Goal: Task Accomplishment & Management: Complete application form

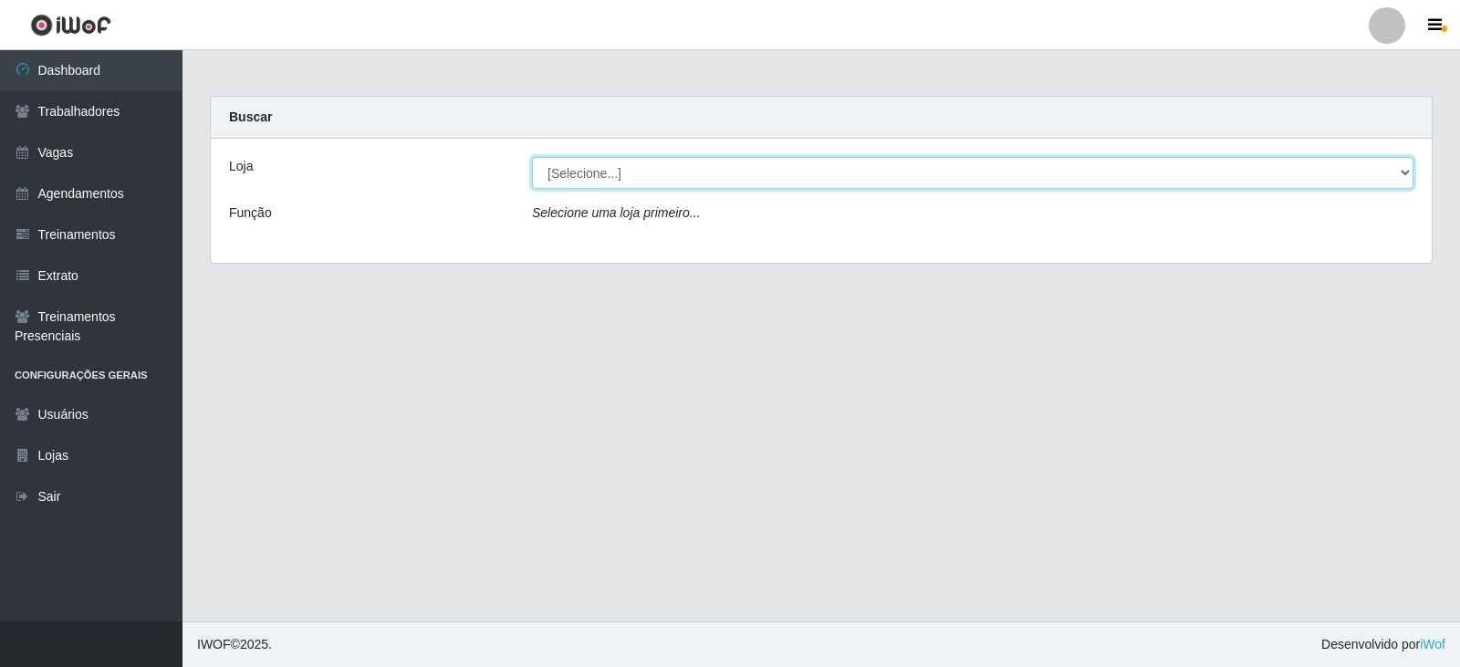
click at [1408, 173] on select "[Selecione...] SuperFácil Atacado - Moema Tinoco SuperFácil Atacado - São Gonça…" at bounding box center [973, 173] width 882 height 32
select select "540"
click at [532, 157] on select "[Selecione...] SuperFácil Atacado - Moema Tinoco SuperFácil Atacado - São Gonça…" at bounding box center [973, 173] width 882 height 32
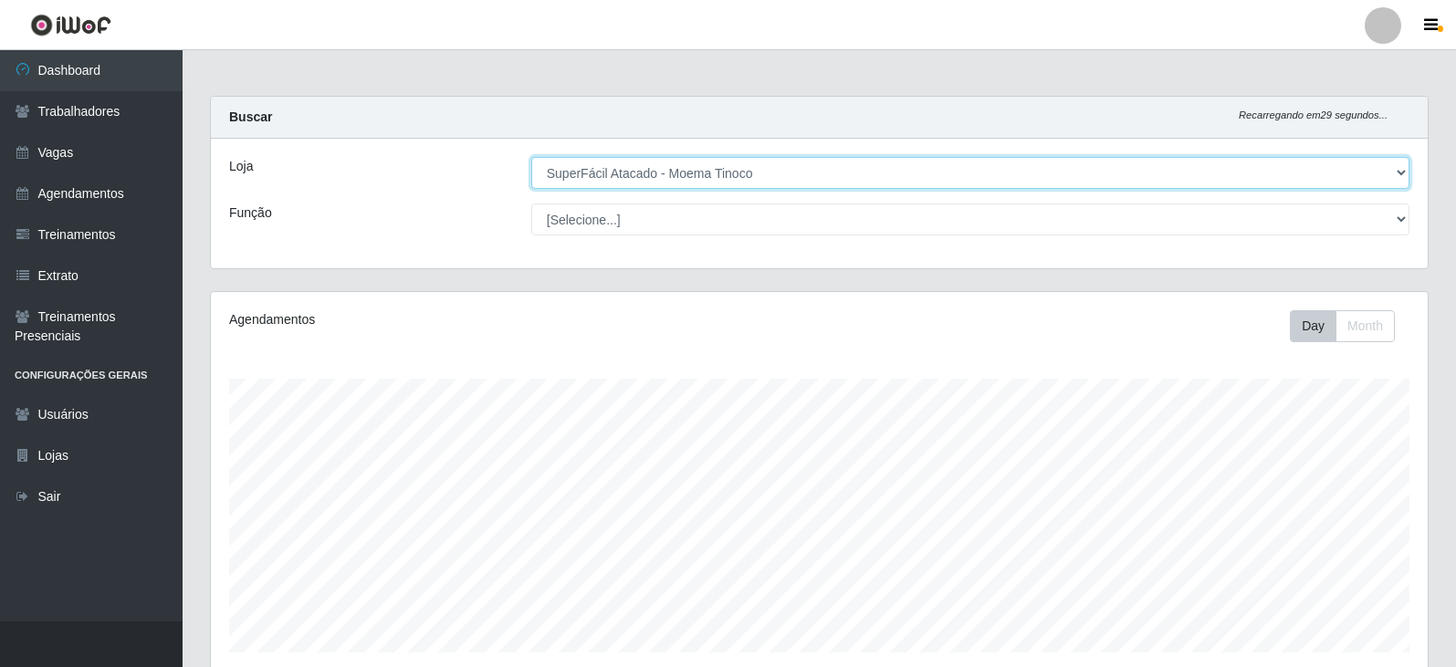
scroll to position [379, 1217]
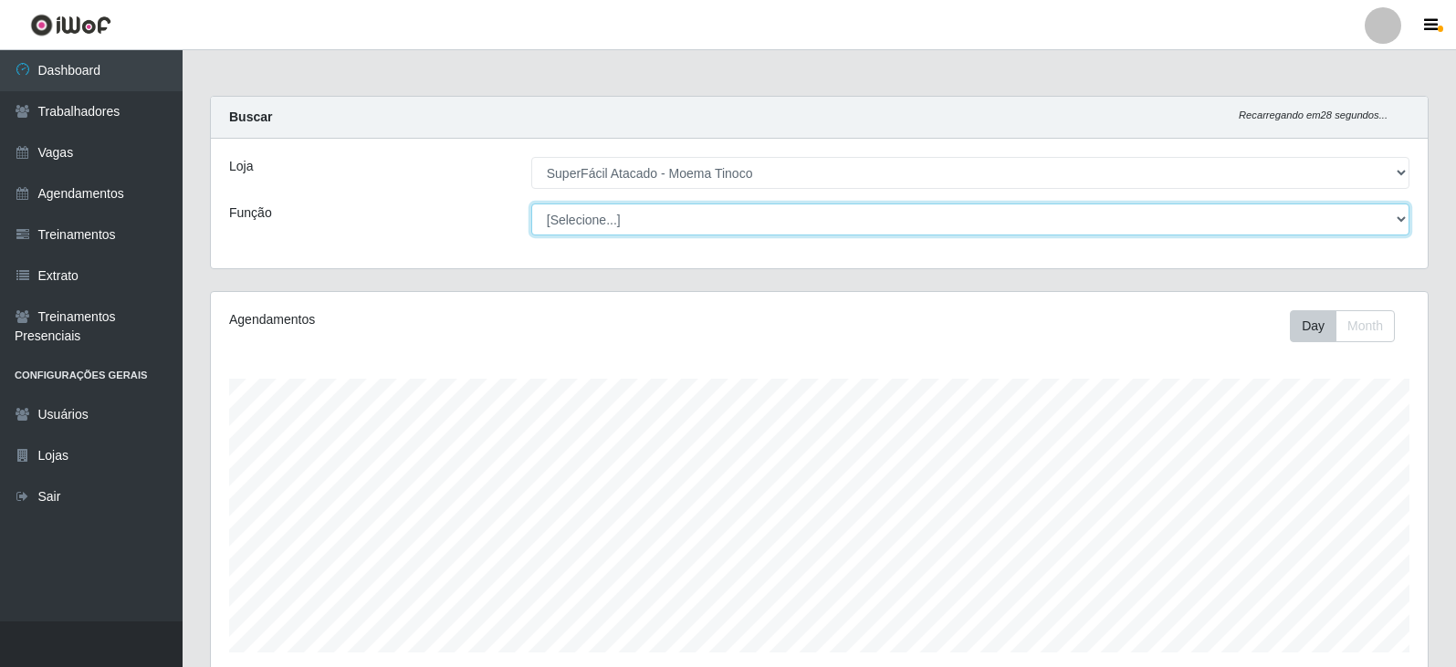
click at [1397, 219] on select "[Selecione...] Embalador Embalador + Embalador ++ Operador de Caixa Operador de…" at bounding box center [970, 220] width 878 height 32
select select "22"
click at [531, 204] on select "[Selecione...] Embalador Embalador + Embalador ++ Operador de Caixa Operador de…" at bounding box center [970, 220] width 878 height 32
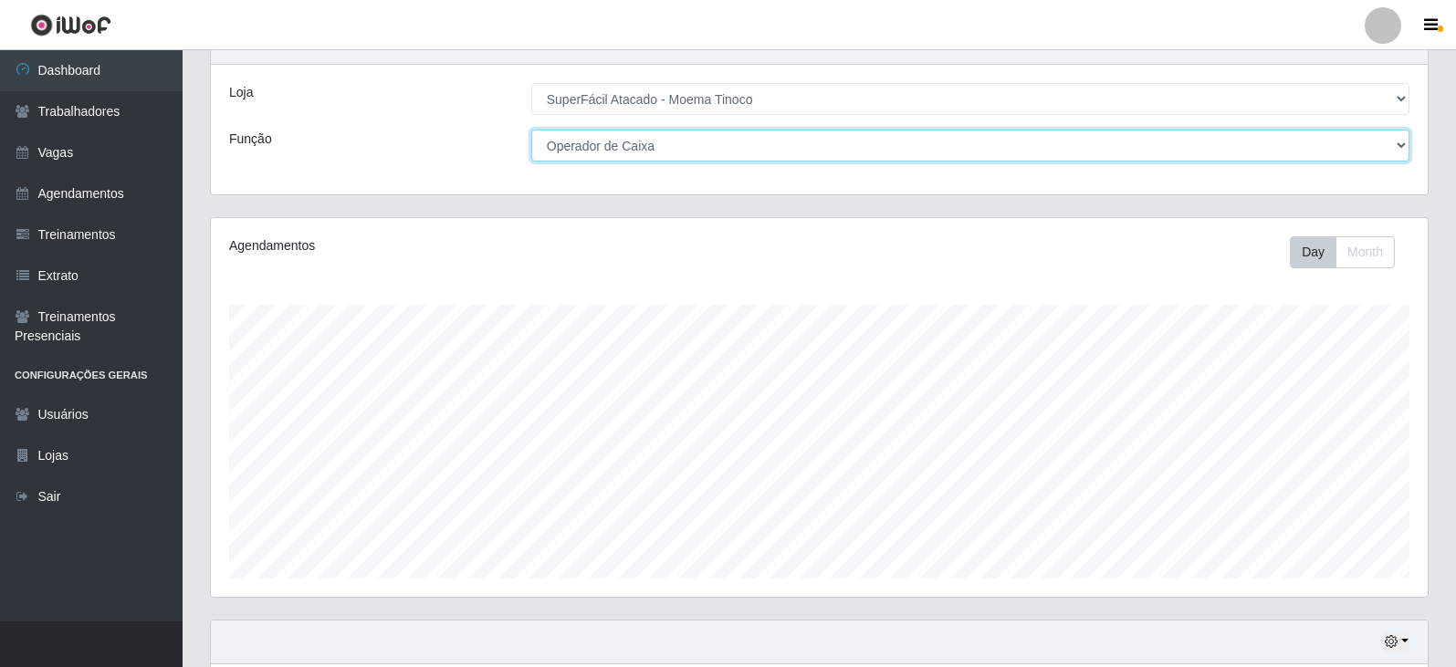
scroll to position [220, 0]
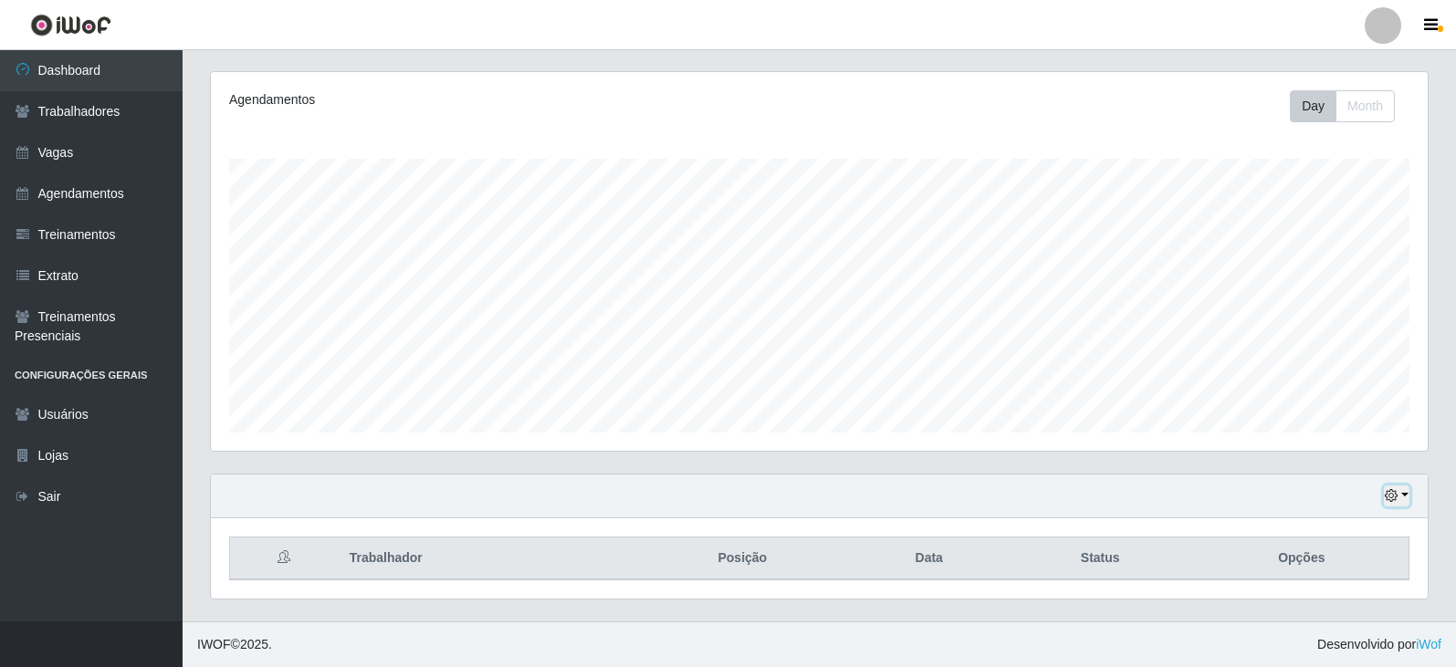
click at [1405, 495] on button "button" at bounding box center [1397, 496] width 26 height 21
click at [1451, 493] on div "Carregando... Buscar Recarregando em 27 segundos... Loja [Selecione...] SuperFá…" at bounding box center [819, 249] width 1273 height 746
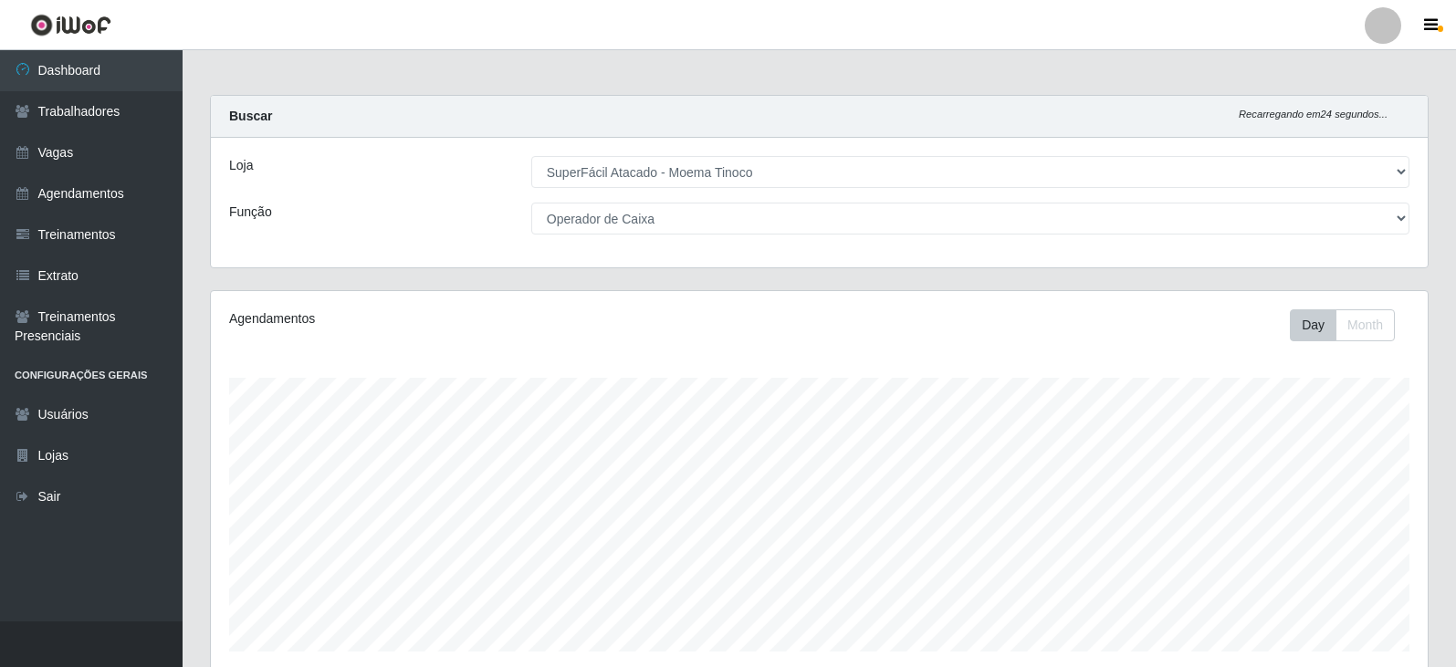
scroll to position [0, 0]
click at [67, 195] on link "Agendamentos" at bounding box center [91, 193] width 183 height 41
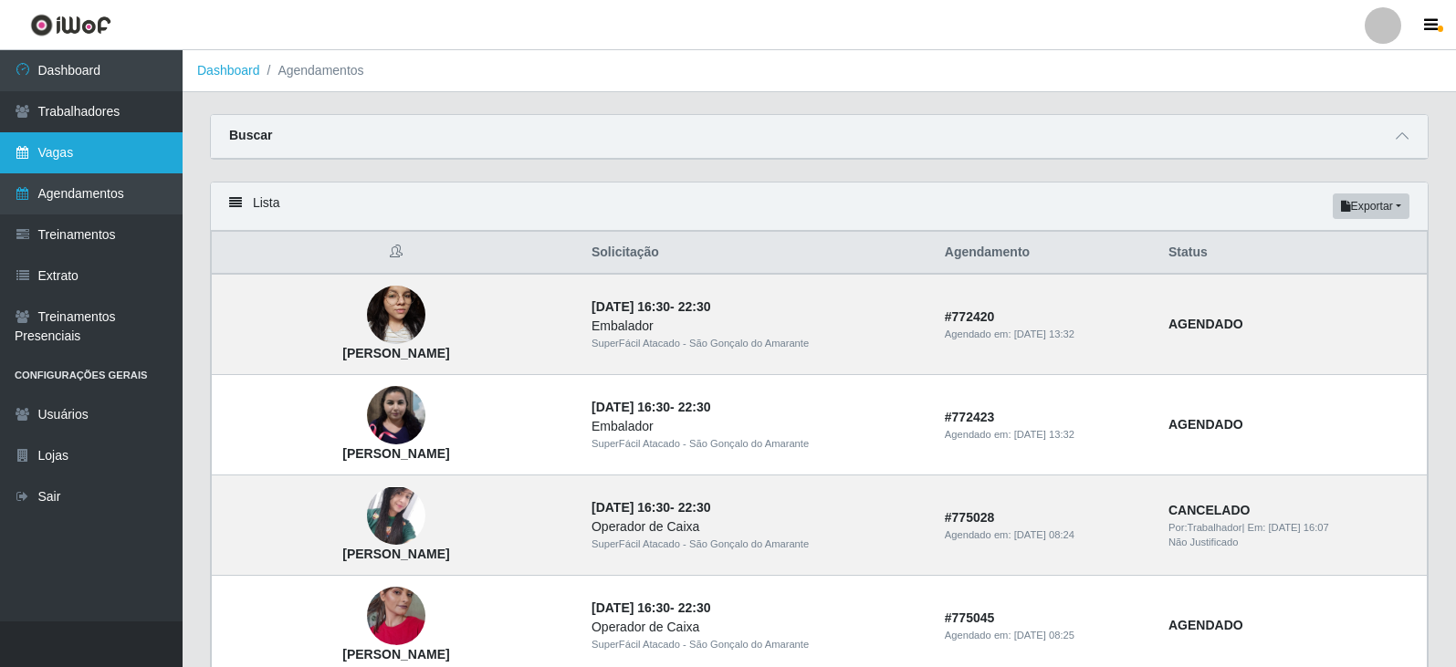
click at [94, 154] on link "Vagas" at bounding box center [91, 152] width 183 height 41
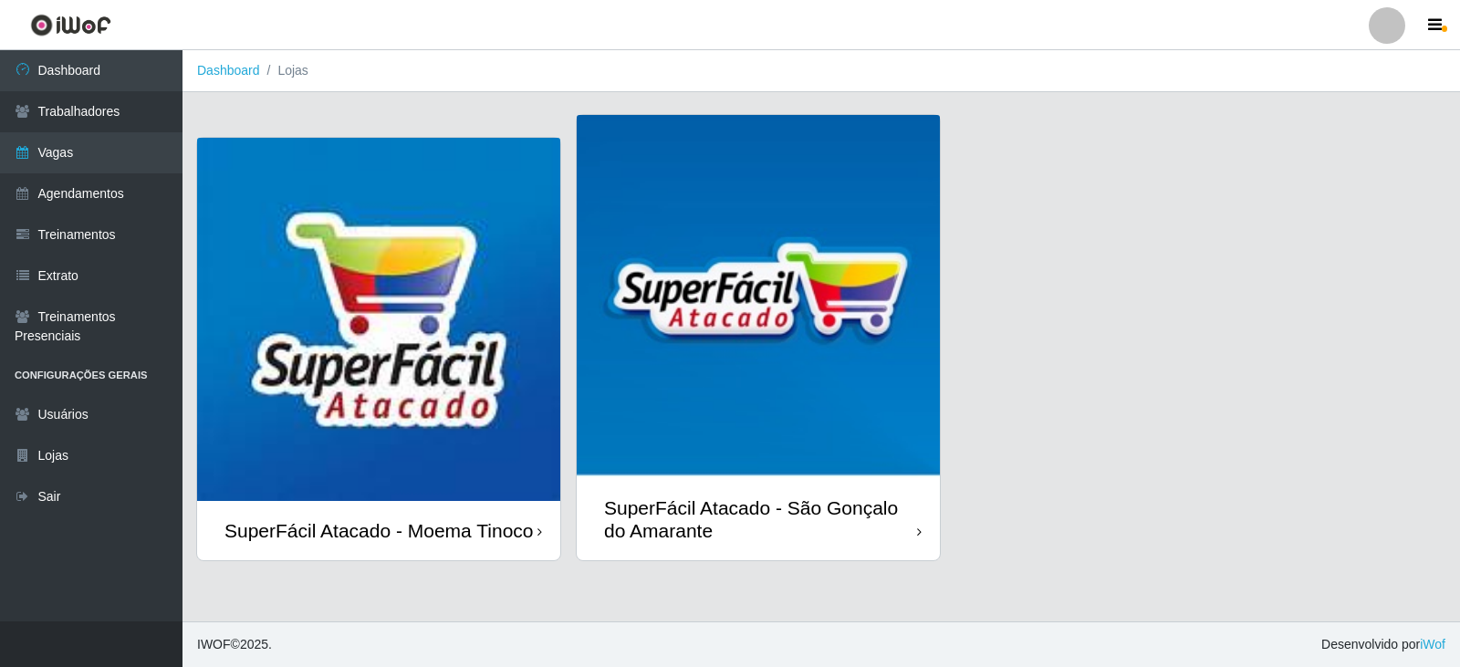
click at [422, 519] on div "SuperFácil Atacado - Moema Tinoco" at bounding box center [379, 530] width 309 height 23
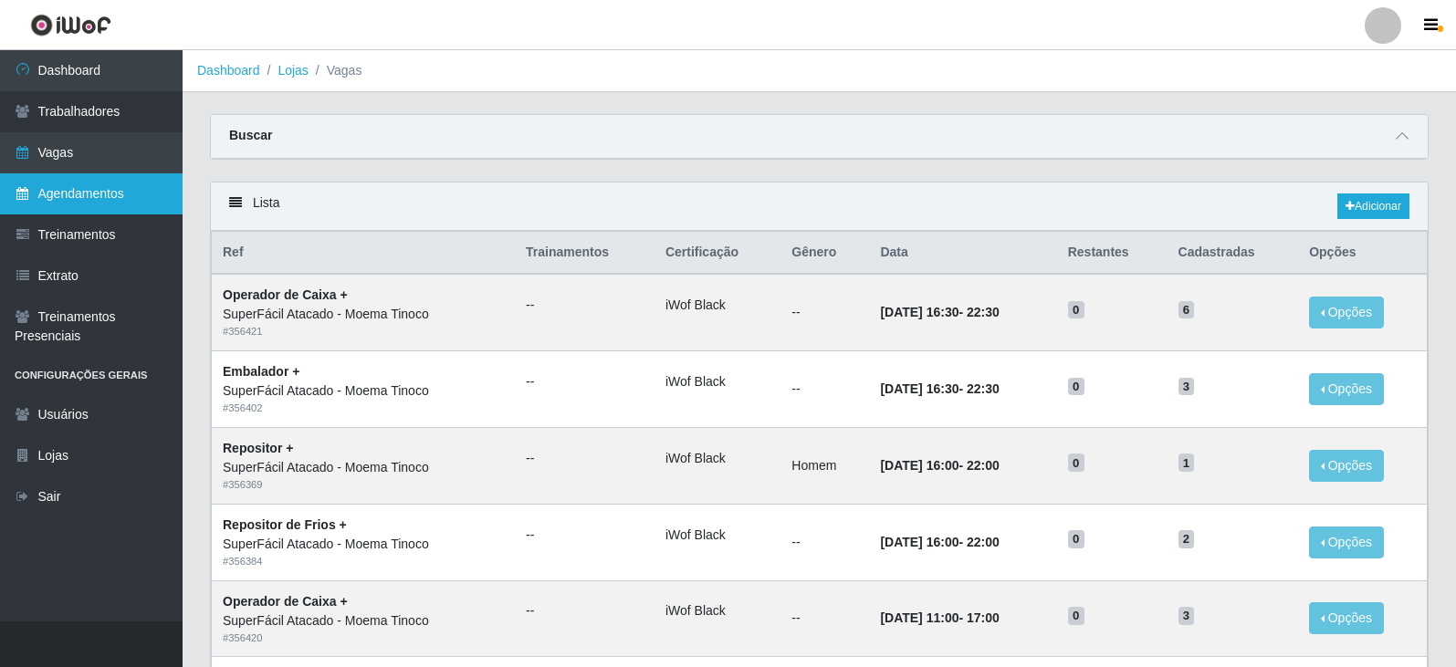
click at [68, 183] on link "Agendamentos" at bounding box center [91, 193] width 183 height 41
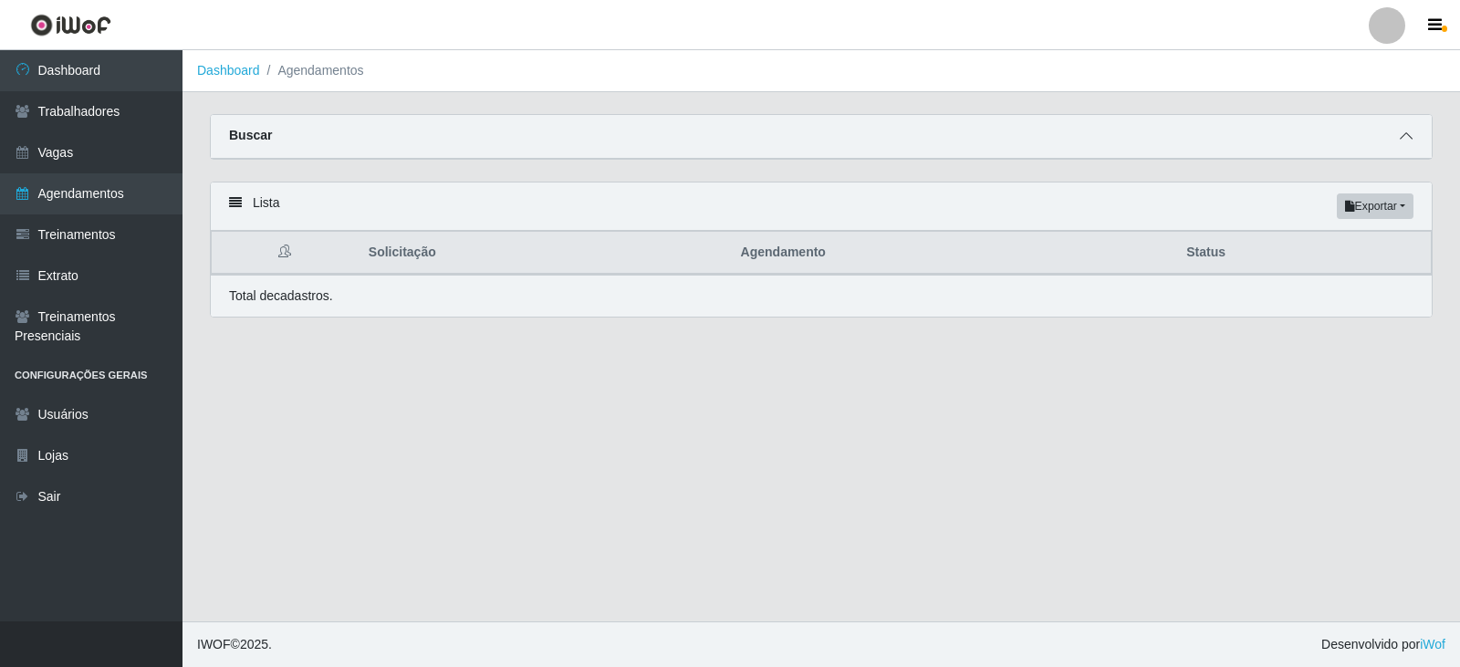
click at [1408, 140] on icon at bounding box center [1406, 136] width 13 height 13
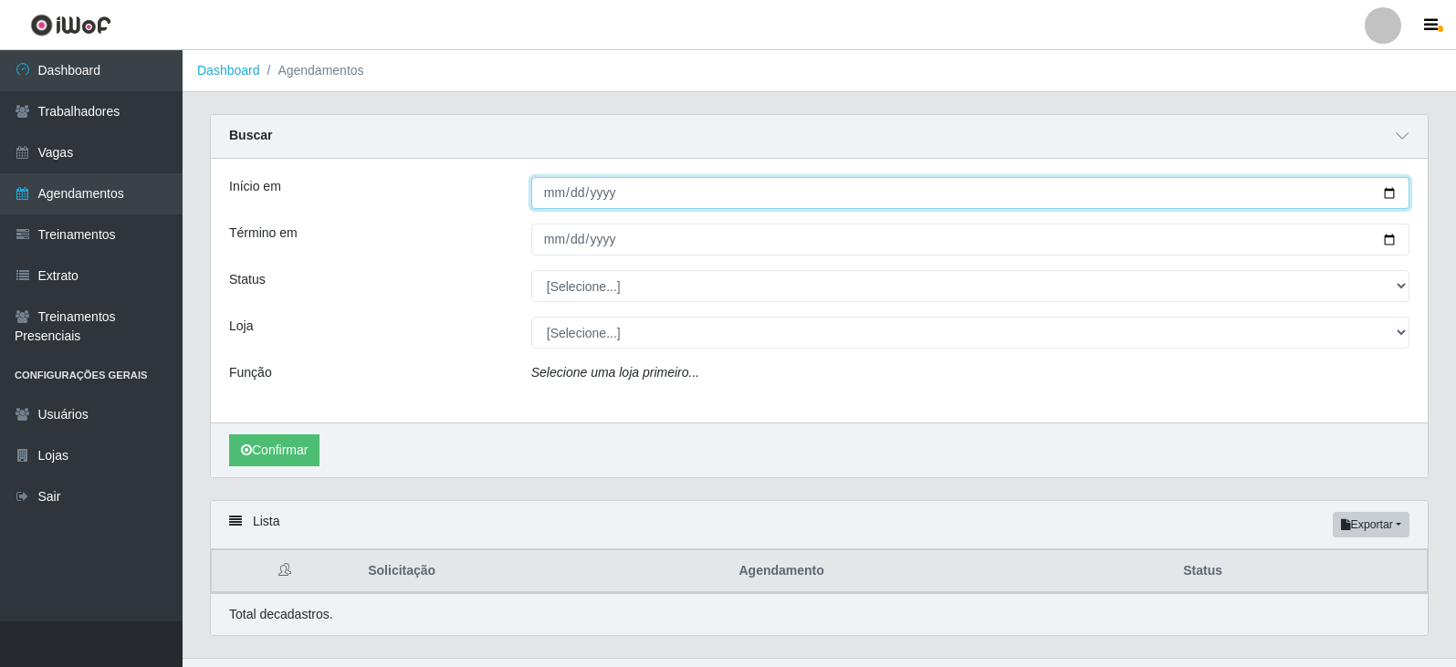
click at [1389, 193] on input "Início em" at bounding box center [970, 193] width 878 height 32
type input "[DATE]"
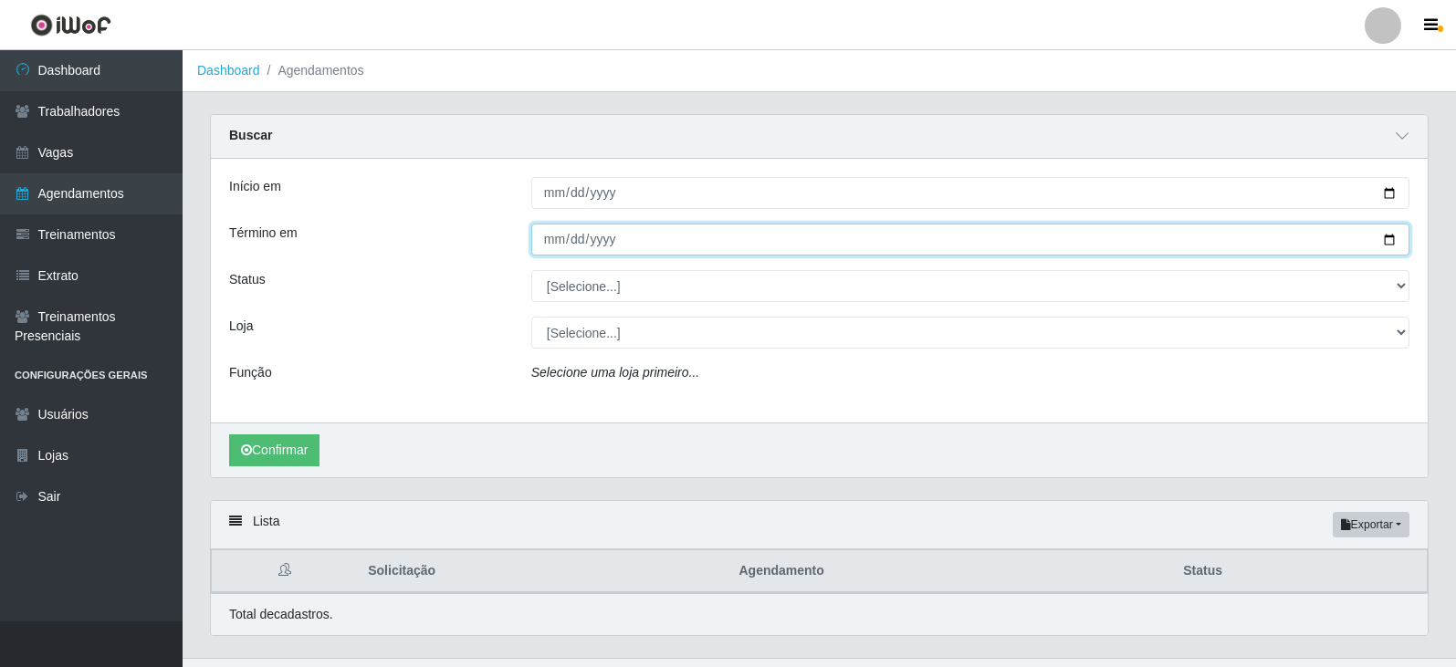
click at [1395, 240] on input "Término em" at bounding box center [970, 240] width 878 height 32
type input "[DATE]"
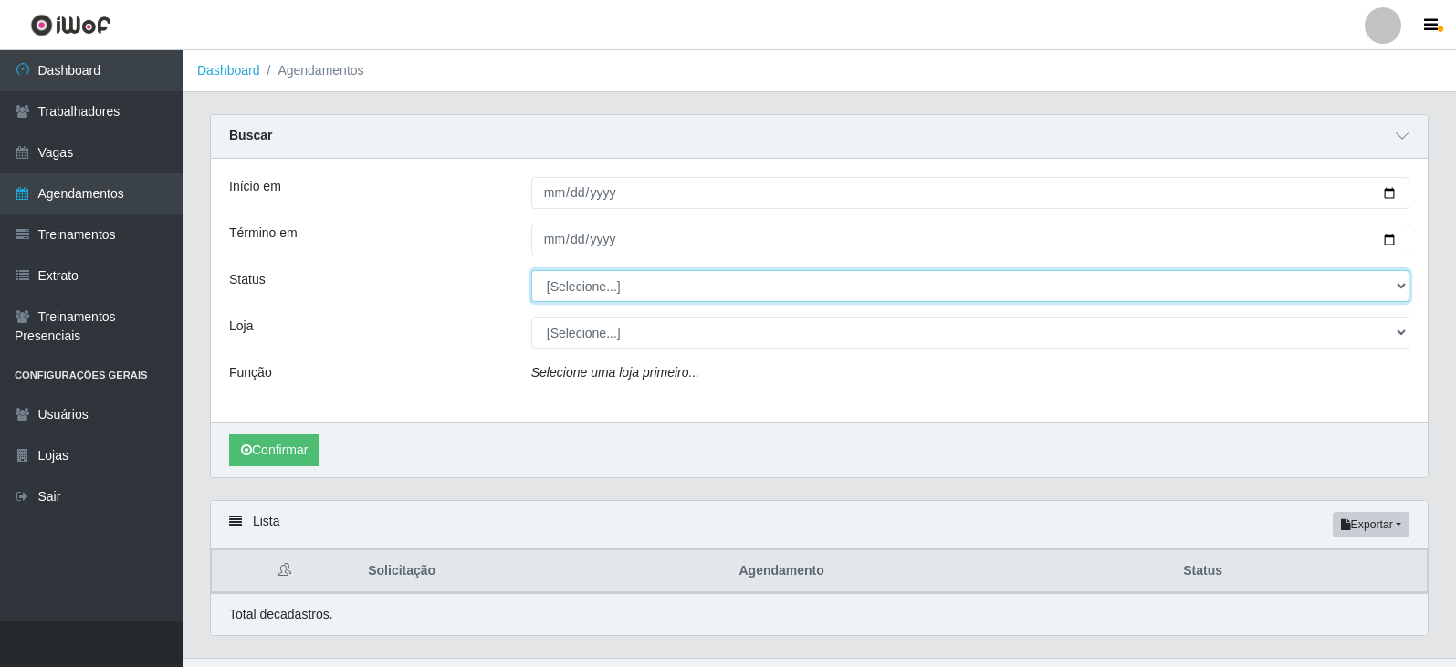
click at [1402, 286] on select "[Selecione...] AGENDADO AGUARDANDO LIBERAR EM ANDAMENTO EM REVISÃO FINALIZADO C…" at bounding box center [970, 286] width 878 height 32
select select "AGENDADO"
click at [531, 271] on select "[Selecione...] AGENDADO AGUARDANDO LIBERAR EM ANDAMENTO EM REVISÃO FINALIZADO C…" at bounding box center [970, 286] width 878 height 32
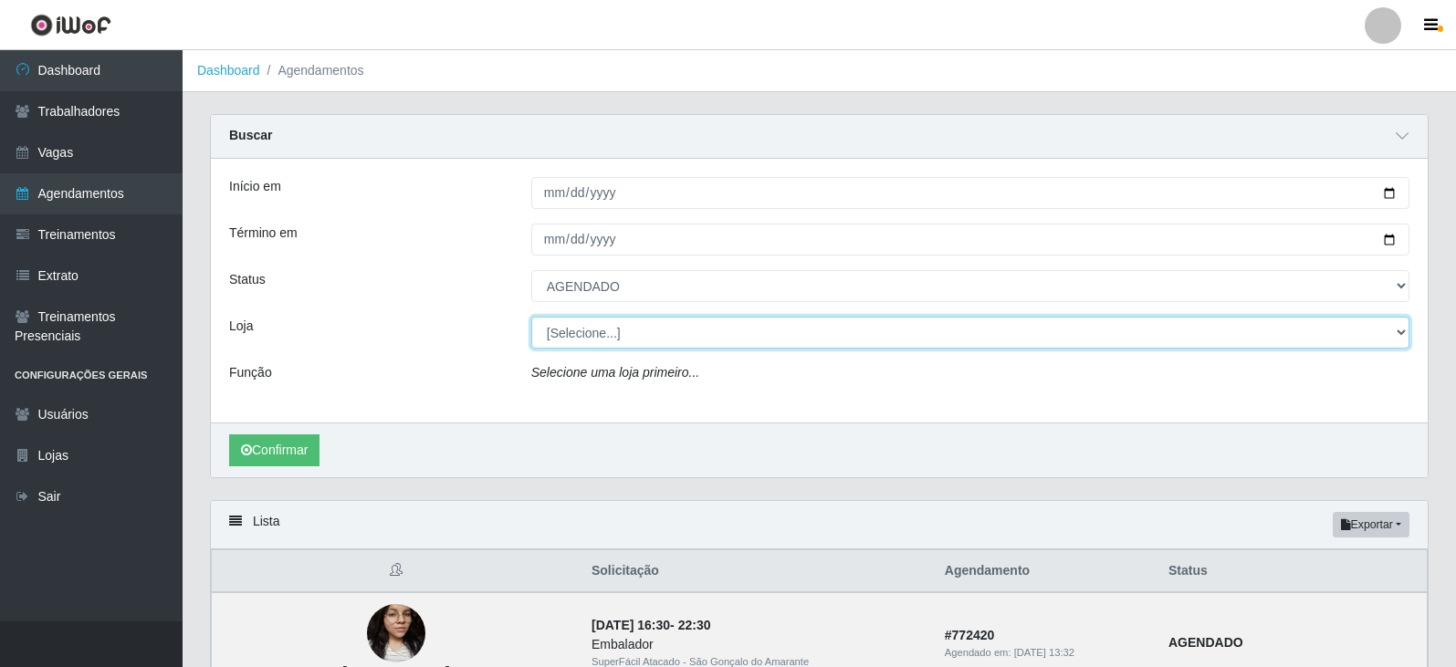
click at [1398, 329] on select "[Selecione...] SuperFácil Atacado - Moema Tinoco SuperFácil Atacado - São Gonça…" at bounding box center [970, 333] width 878 height 32
select select "540"
click at [531, 318] on select "[Selecione...] SuperFácil Atacado - Moema Tinoco SuperFácil Atacado - São Gonça…" at bounding box center [970, 333] width 878 height 32
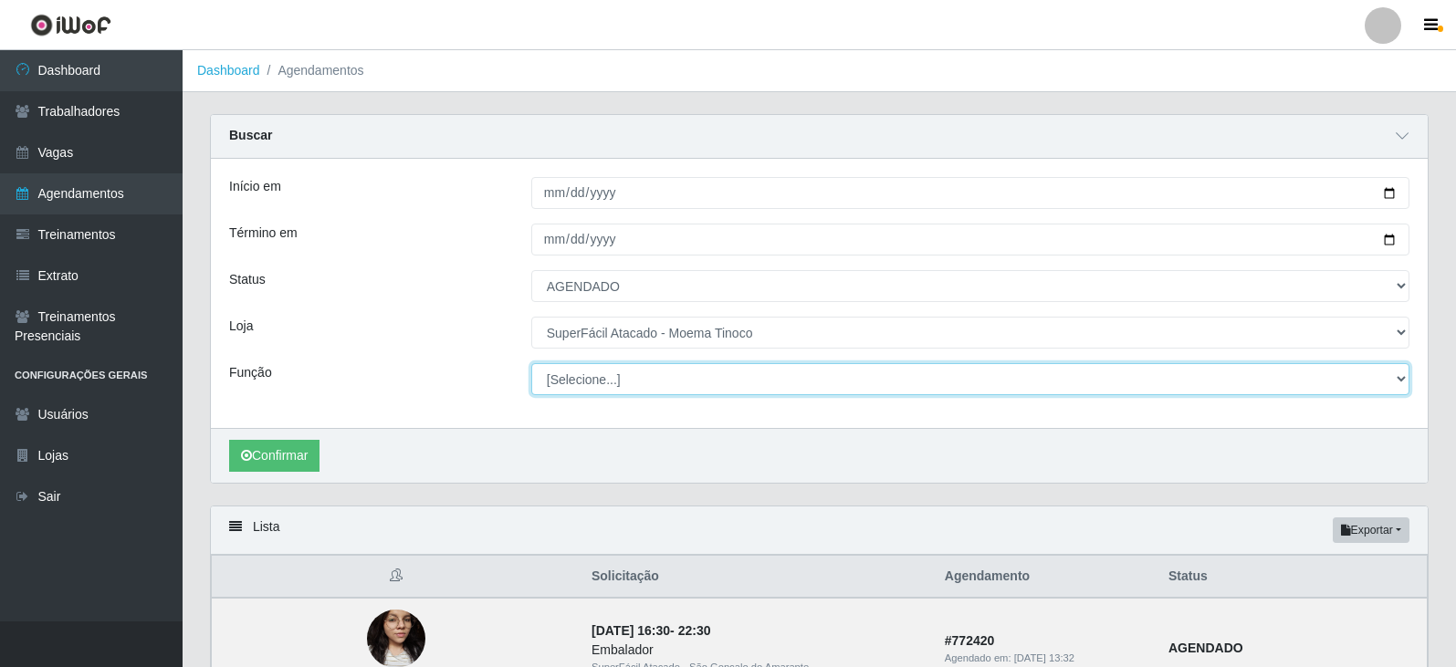
click at [1397, 381] on select "[Selecione...] Embalador Embalador + Embalador ++ Operador de Caixa Operador de…" at bounding box center [970, 379] width 878 height 32
select select "22"
click at [531, 364] on select "[Selecione...] Embalador Embalador + Embalador ++ Operador de Caixa Operador de…" at bounding box center [970, 379] width 878 height 32
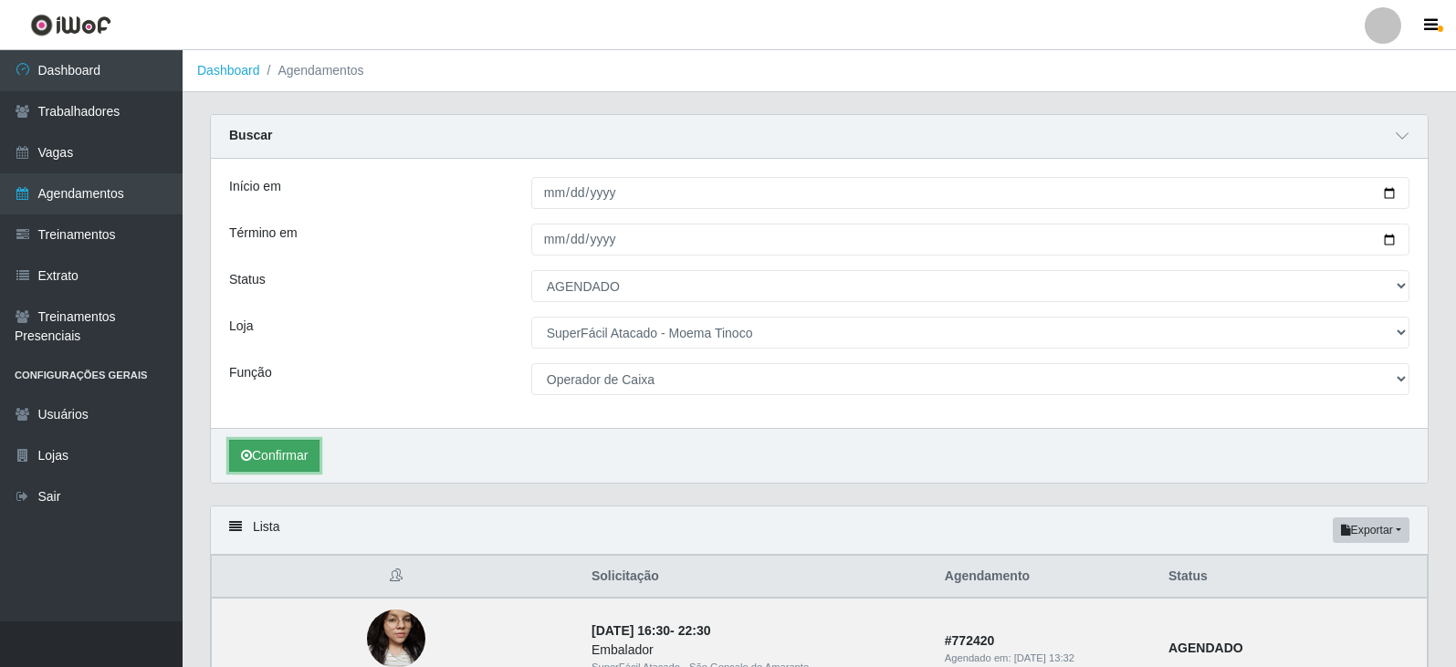
click at [297, 453] on button "Confirmar" at bounding box center [274, 456] width 90 height 32
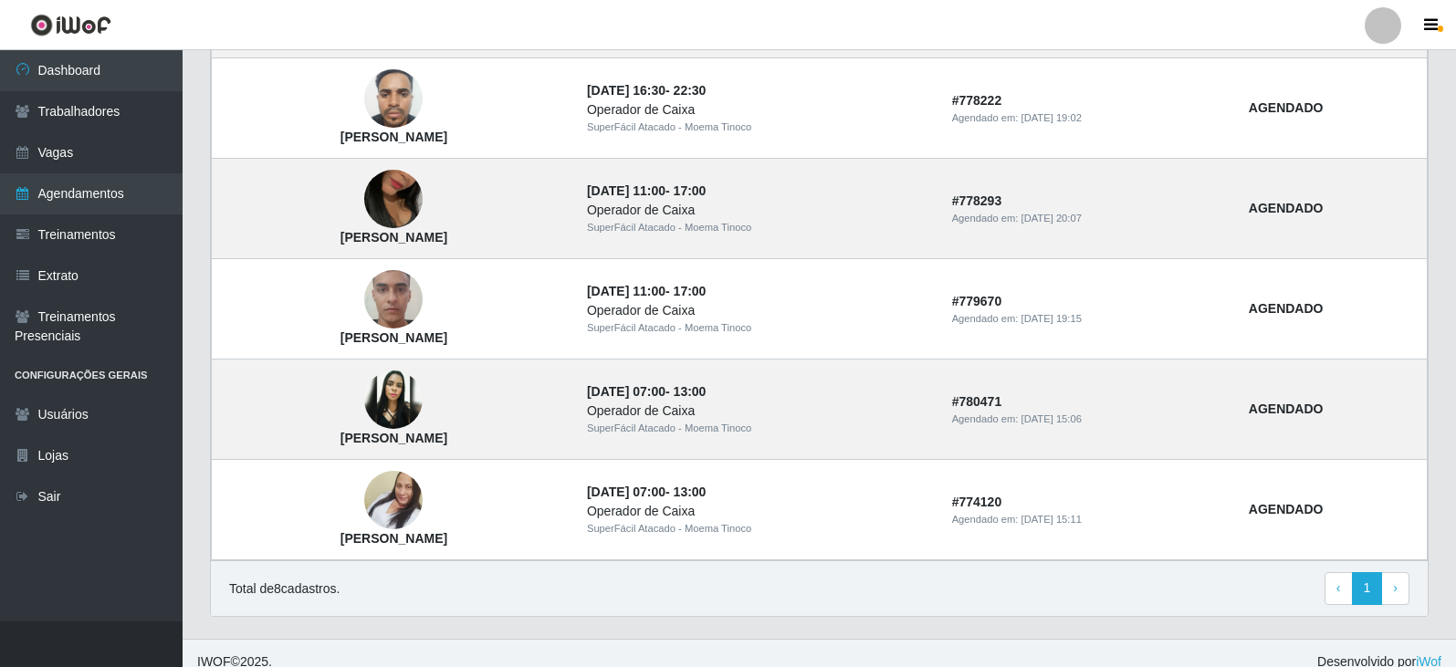
scroll to position [860, 0]
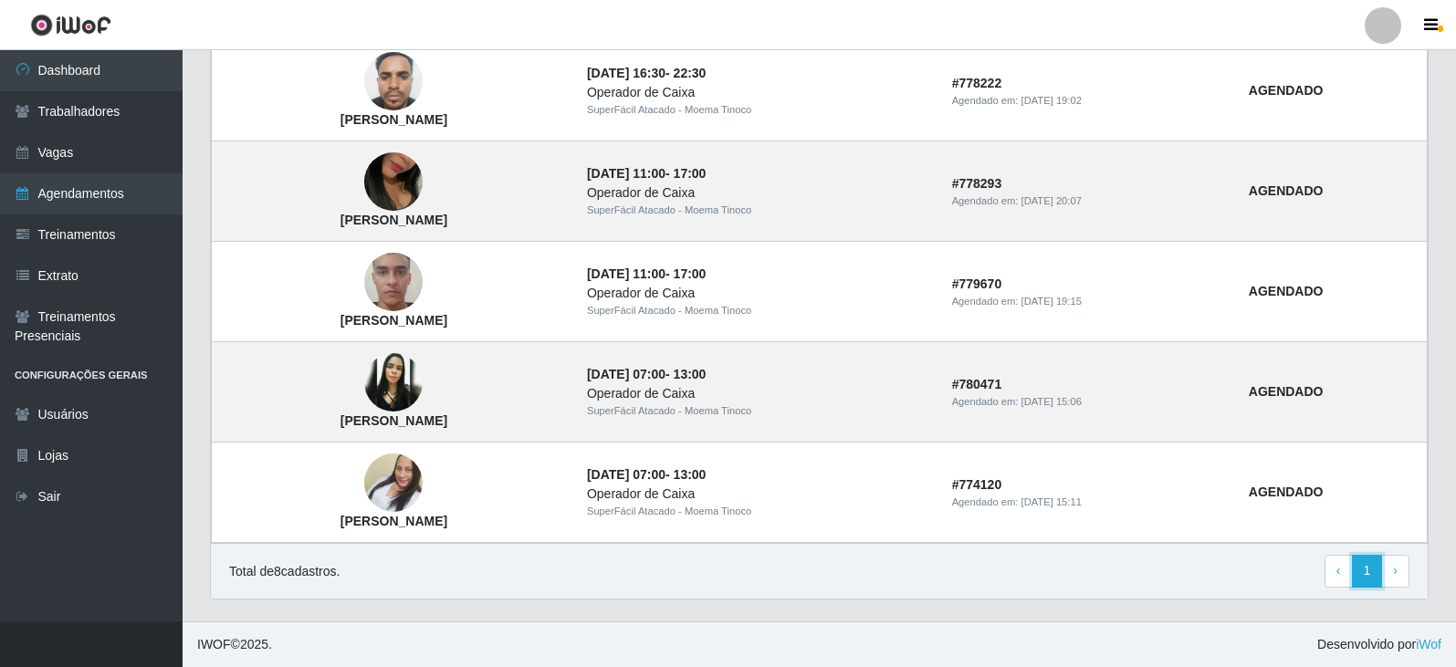
click at [1371, 571] on link "1" at bounding box center [1367, 571] width 31 height 33
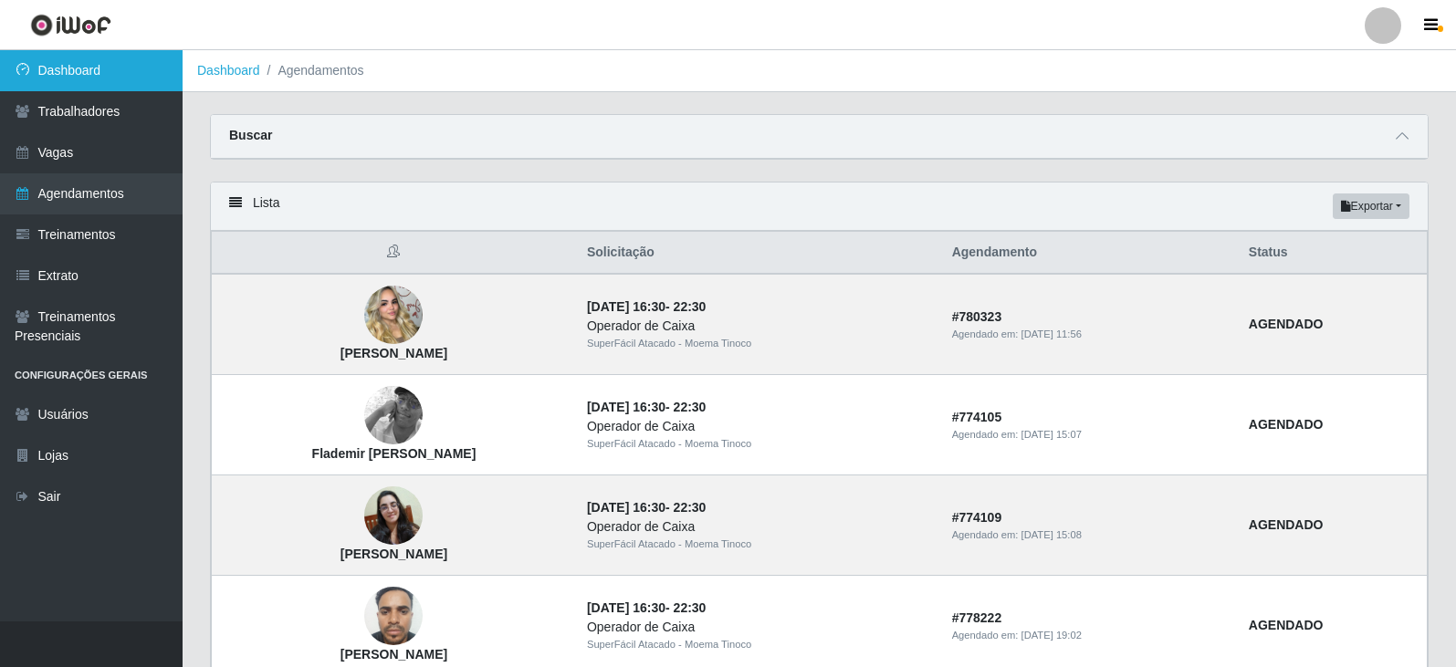
click at [102, 70] on link "Dashboard" at bounding box center [91, 70] width 183 height 41
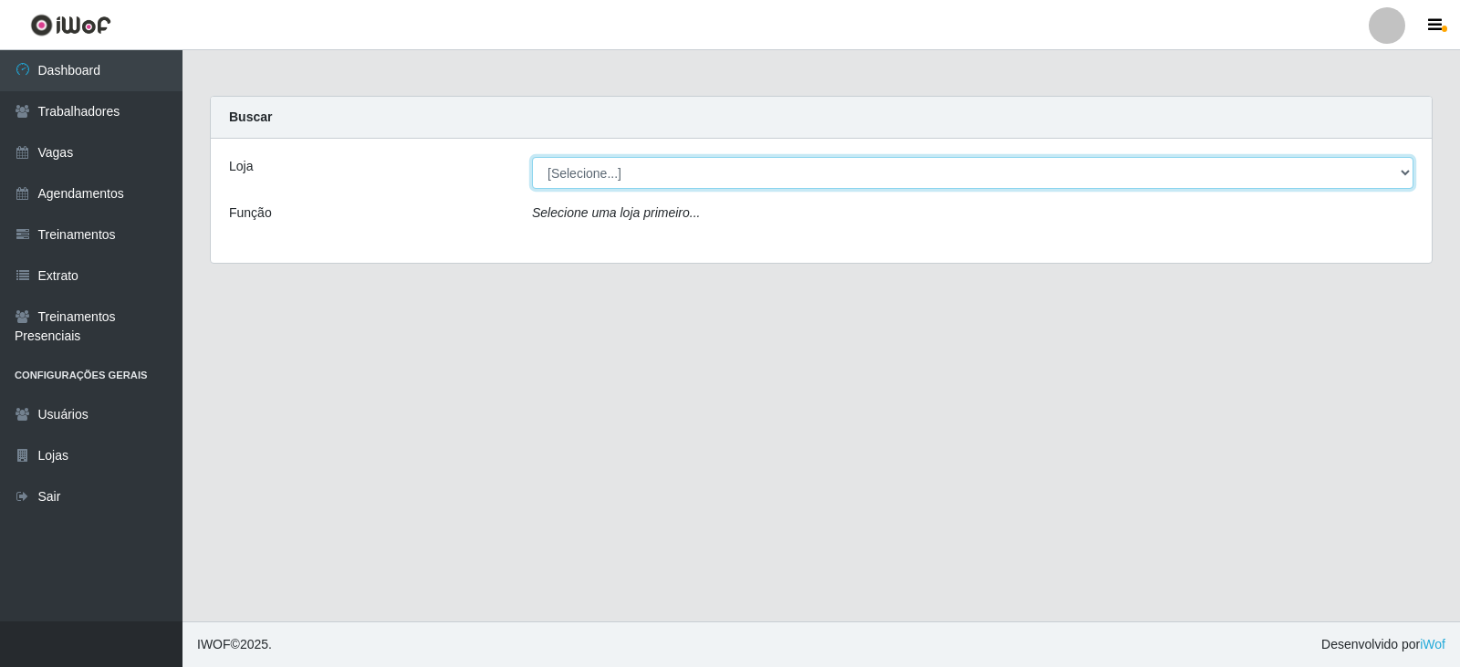
click at [1402, 171] on select "[Selecione...] SuperFácil Atacado - Moema Tinoco SuperFácil Atacado - São Gonça…" at bounding box center [973, 173] width 882 height 32
select select "540"
click at [532, 157] on select "[Selecione...] SuperFácil Atacado - Moema Tinoco SuperFácil Atacado - São Gonça…" at bounding box center [973, 173] width 882 height 32
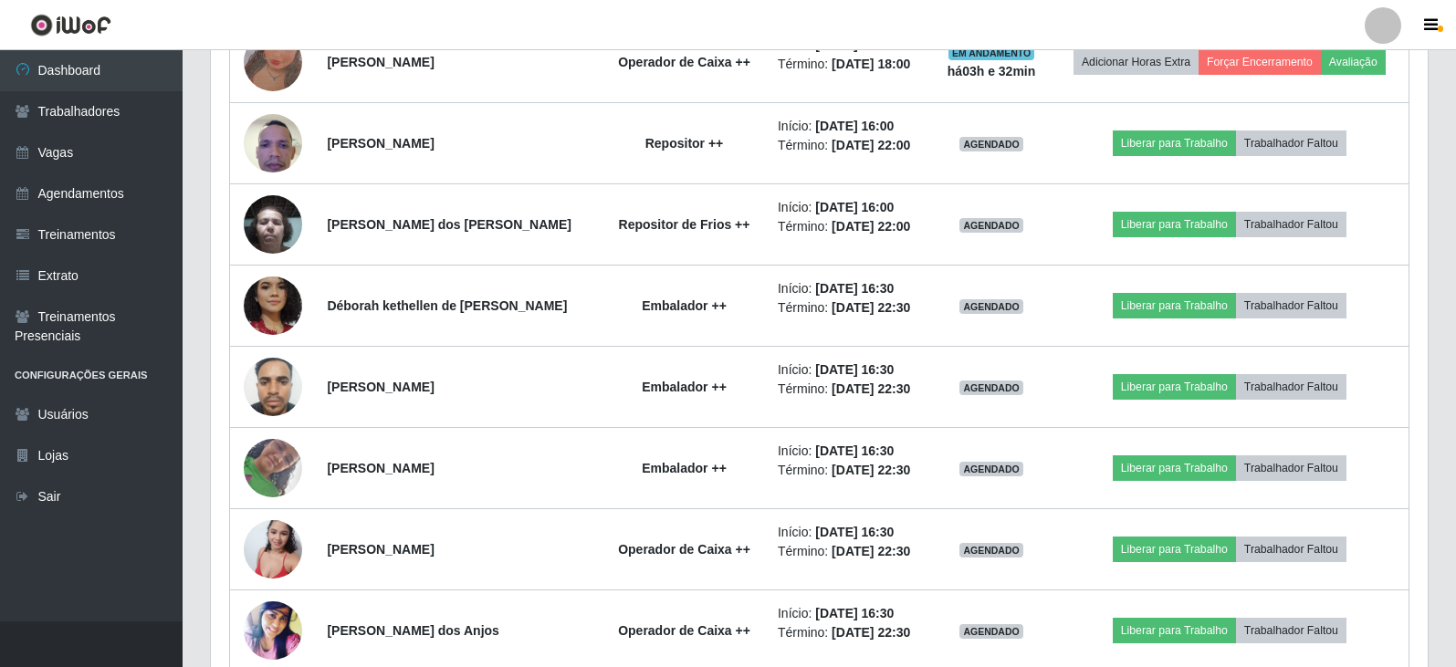
scroll to position [1460, 0]
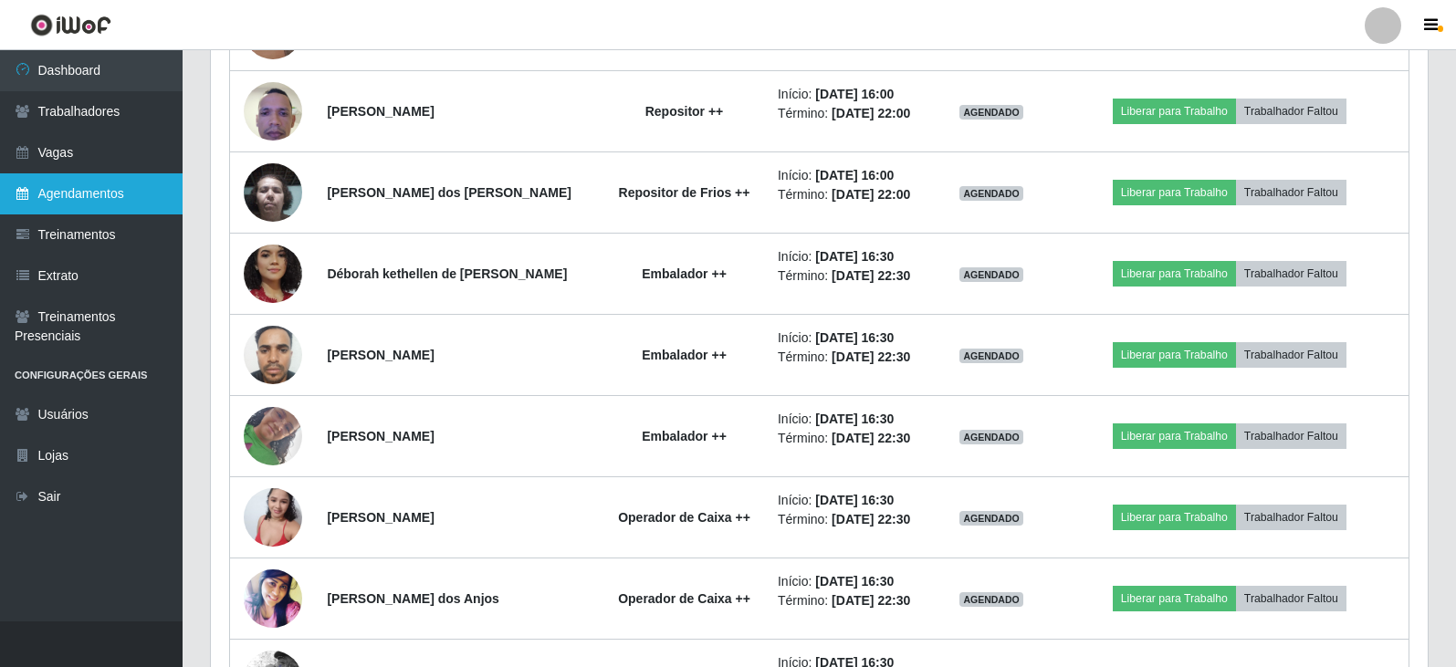
click at [78, 193] on link "Agendamentos" at bounding box center [91, 193] width 183 height 41
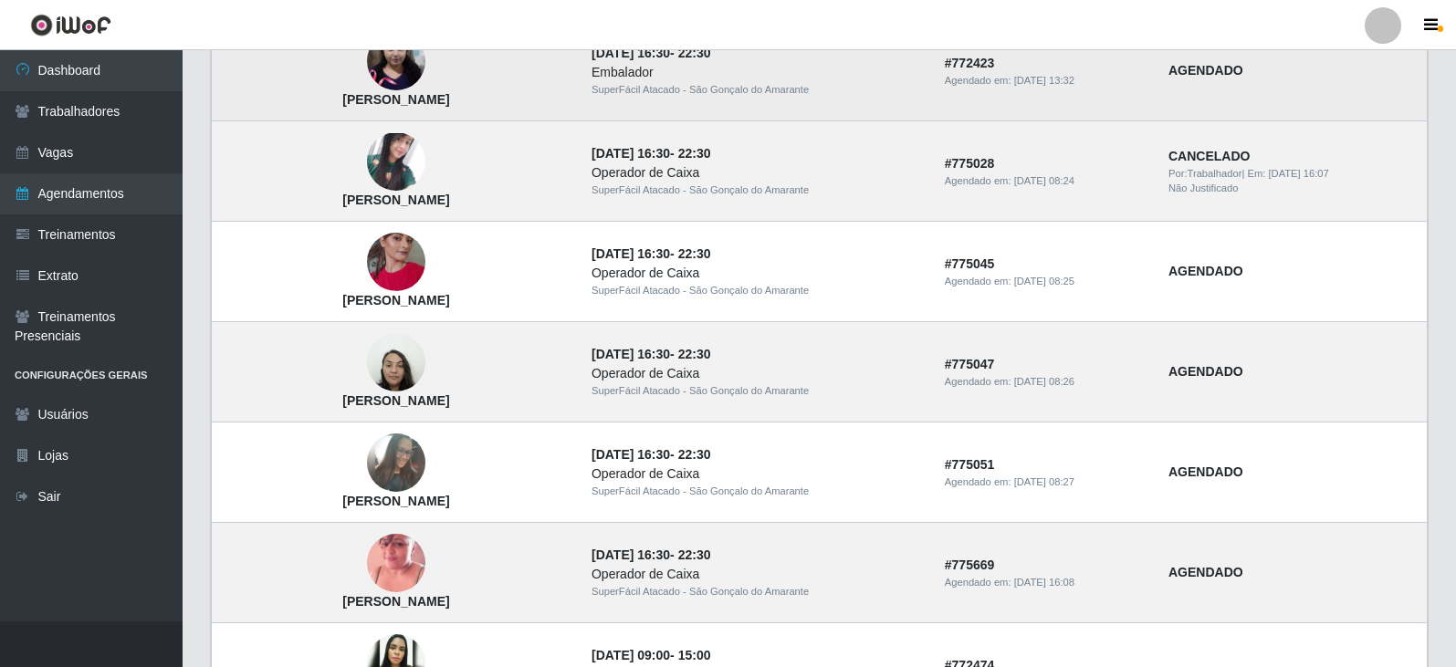
scroll to position [365, 0]
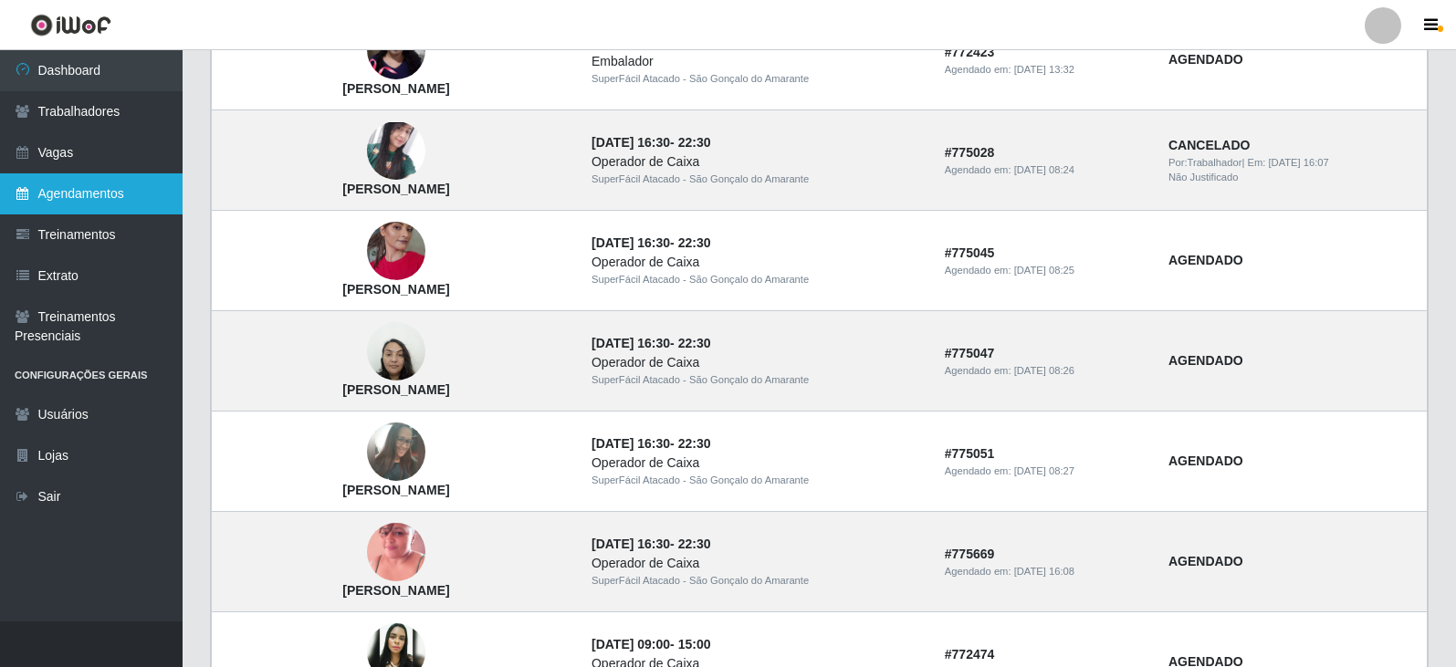
click at [89, 190] on link "Agendamentos" at bounding box center [91, 193] width 183 height 41
click at [119, 197] on link "Agendamentos" at bounding box center [91, 193] width 183 height 41
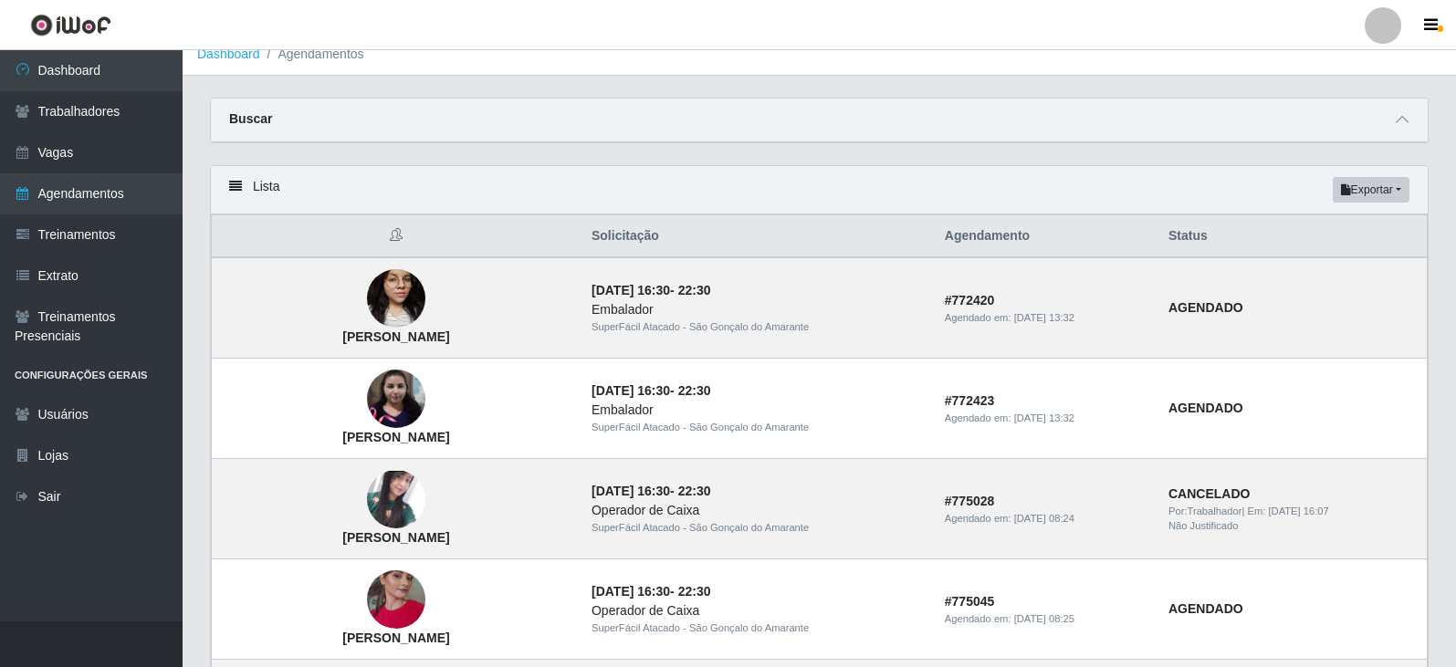
scroll to position [0, 0]
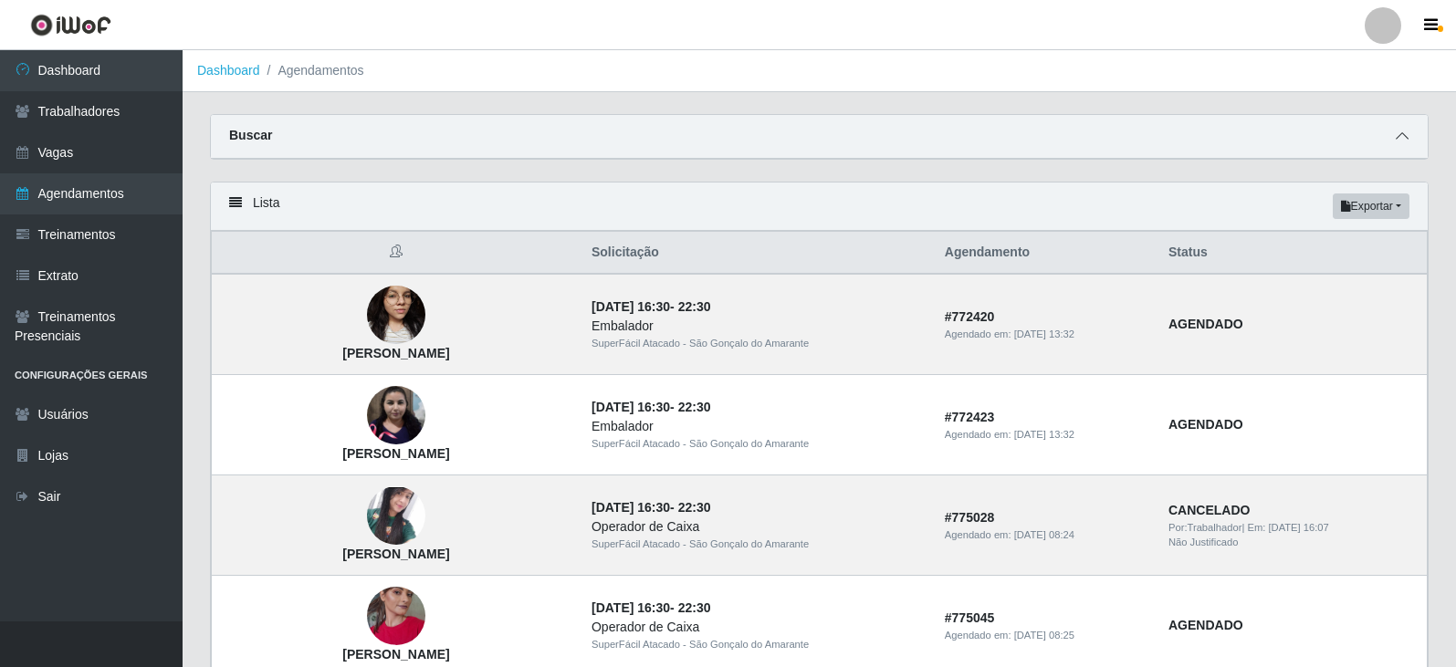
click at [1404, 140] on icon at bounding box center [1402, 136] width 13 height 13
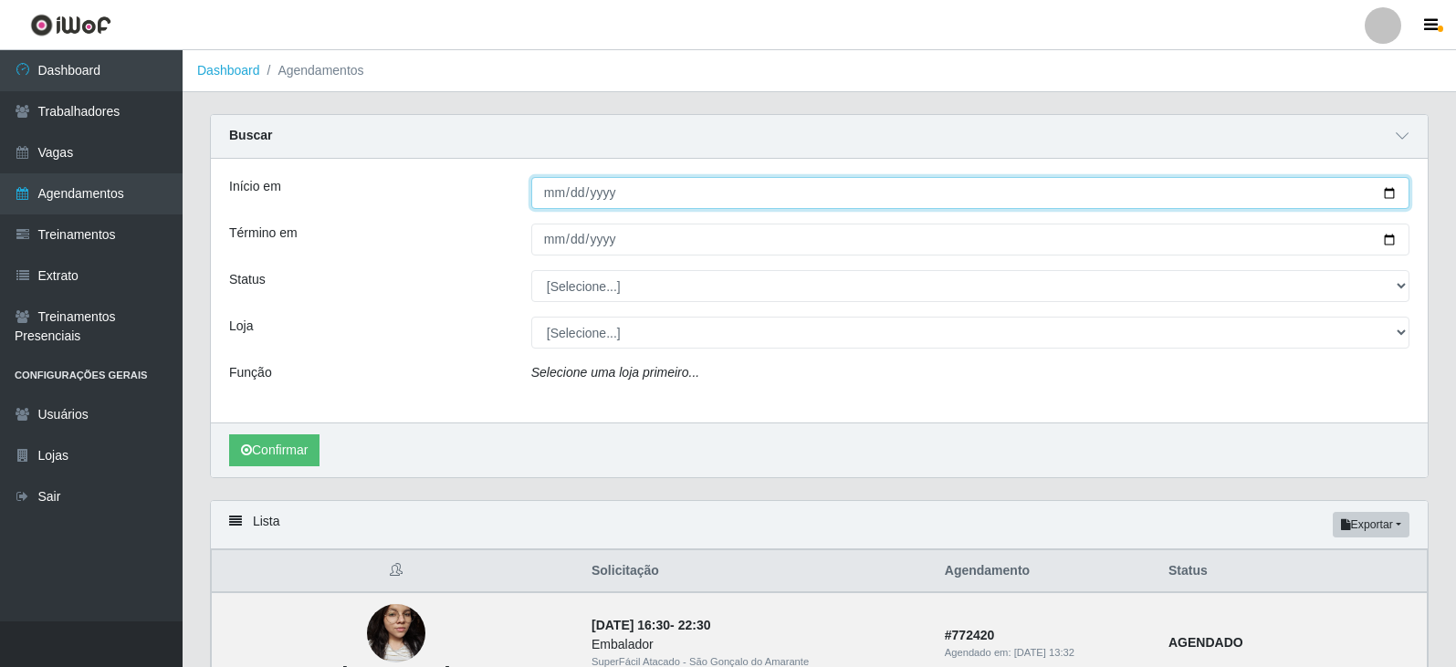
click at [1390, 194] on input "Início em" at bounding box center [970, 193] width 878 height 32
type input "[DATE]"
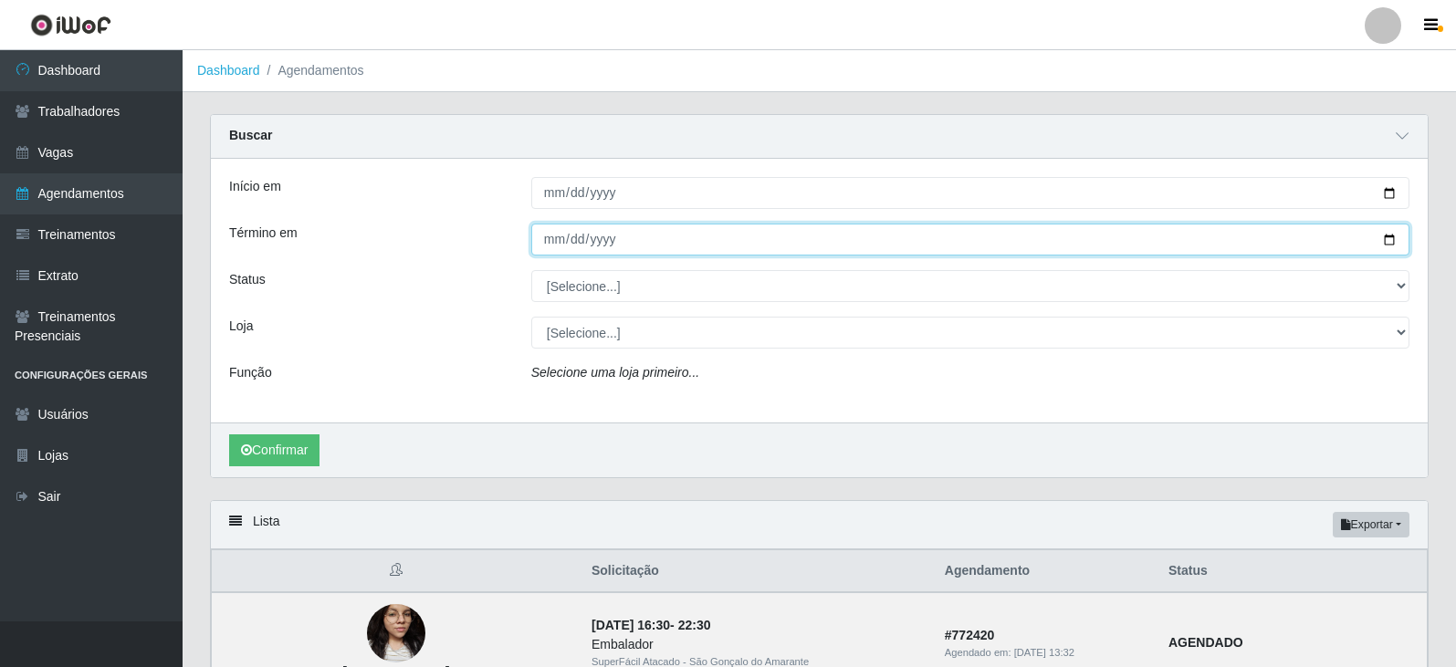
click at [1389, 236] on input "Término em" at bounding box center [970, 240] width 878 height 32
type input "[DATE]"
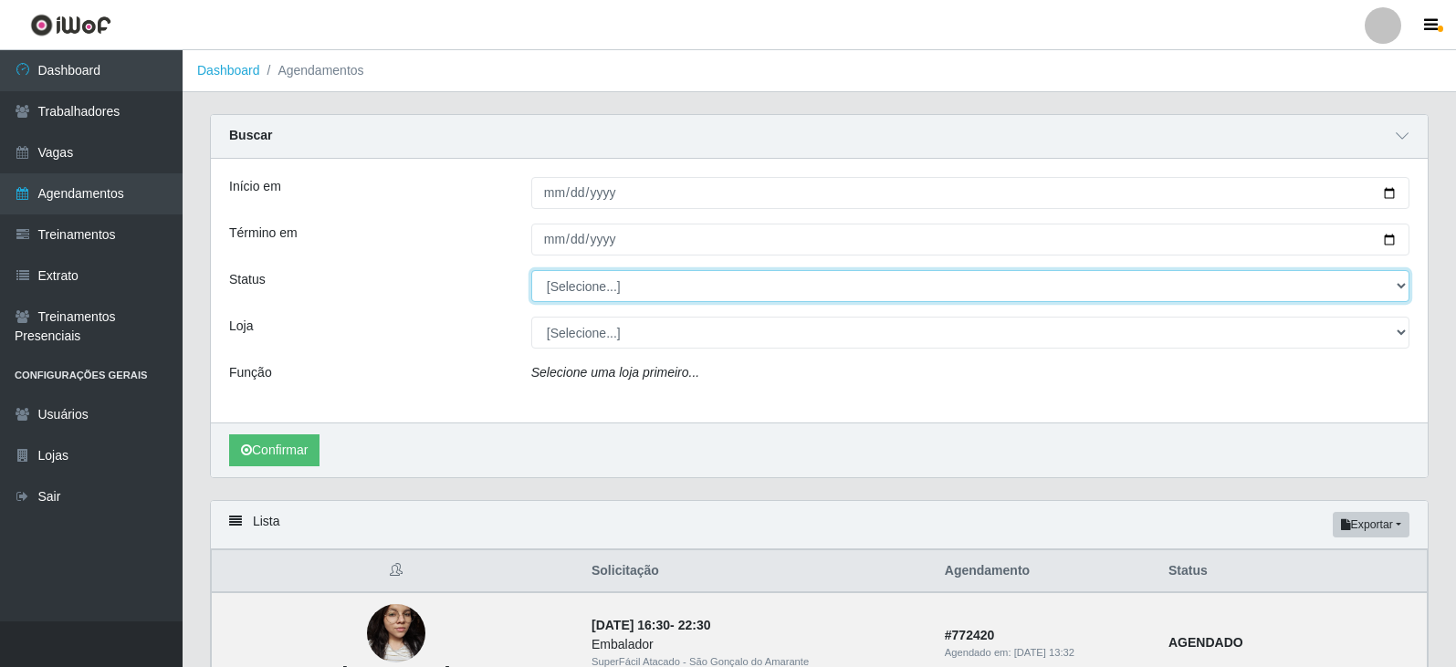
click at [1401, 286] on select "[Selecione...] AGENDADO AGUARDANDO LIBERAR EM ANDAMENTO EM REVISÃO FINALIZADO C…" at bounding box center [970, 286] width 878 height 32
select select "AGENDADO"
click at [531, 271] on select "[Selecione...] AGENDADO AGUARDANDO LIBERAR EM ANDAMENTO EM REVISÃO FINALIZADO C…" at bounding box center [970, 286] width 878 height 32
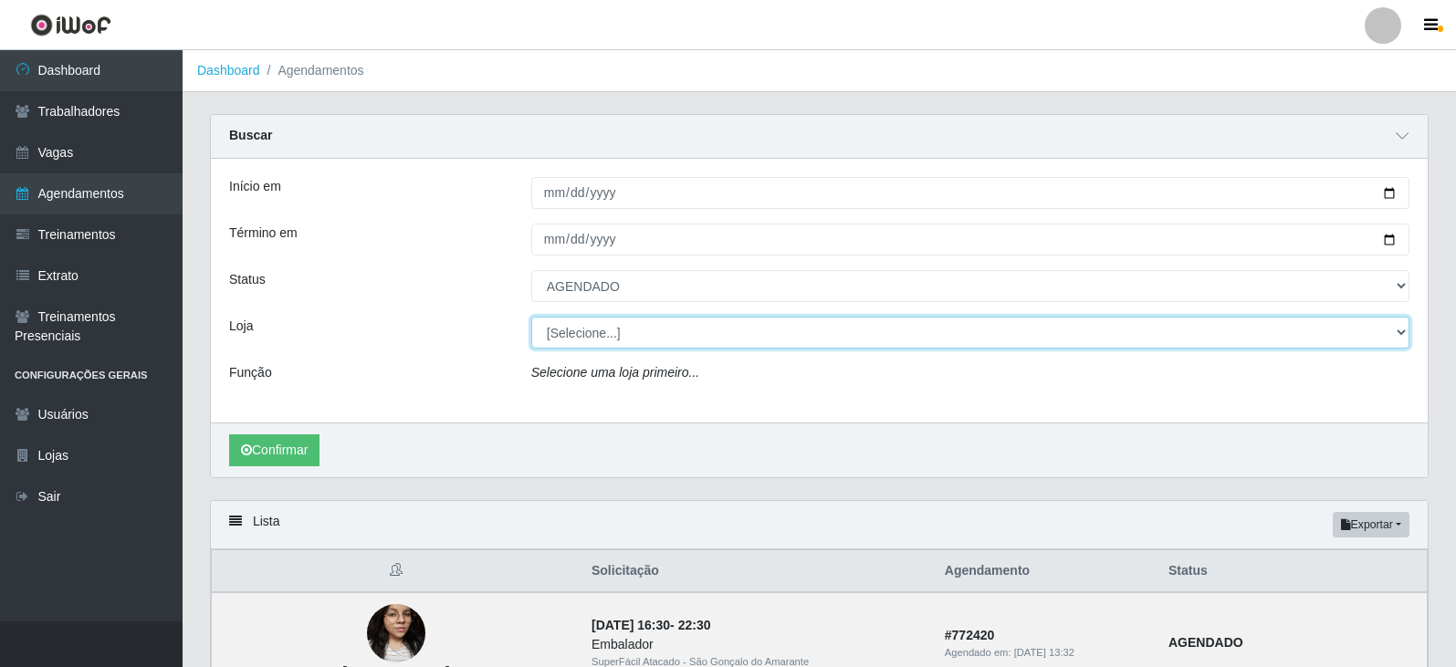
click at [1398, 330] on select "[Selecione...] SuperFácil Atacado - Moema Tinoco SuperFácil Atacado - São Gonça…" at bounding box center [970, 333] width 878 height 32
select select "540"
click at [531, 318] on select "[Selecione...] SuperFácil Atacado - Moema Tinoco SuperFácil Atacado - São Gonça…" at bounding box center [970, 333] width 878 height 32
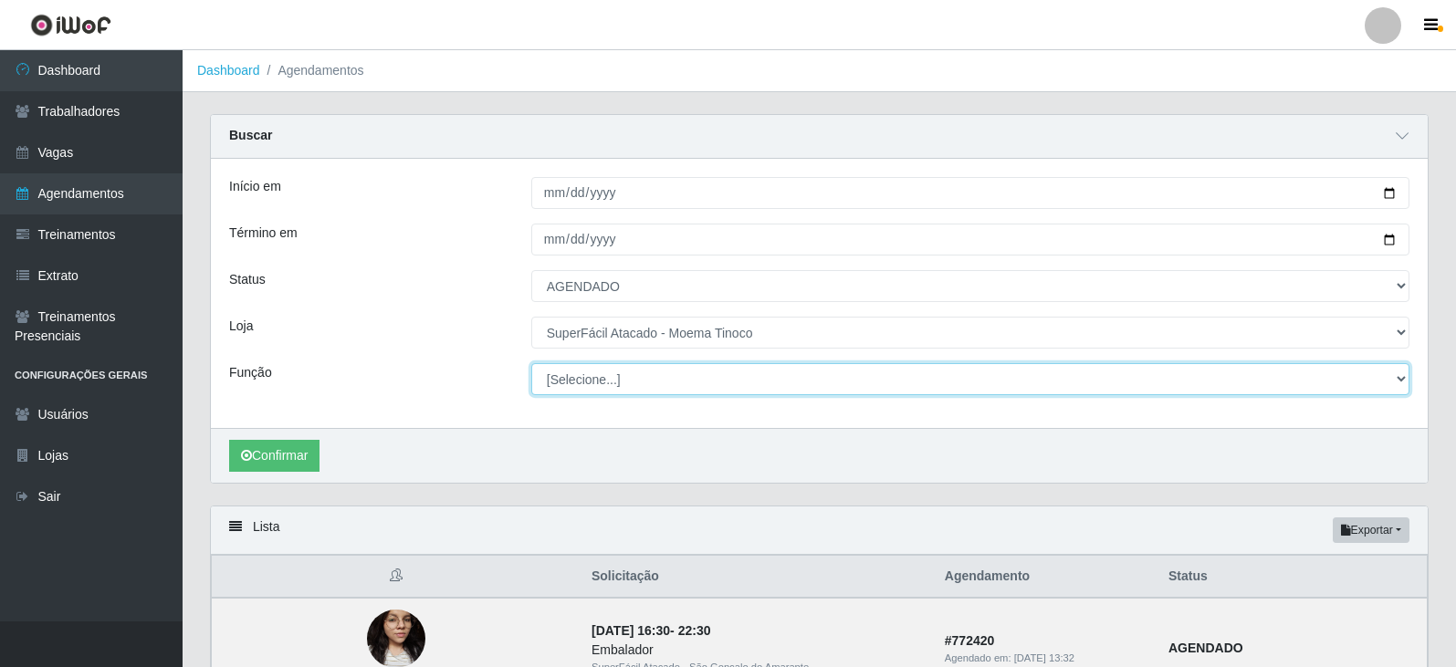
click at [1401, 377] on select "[Selecione...] Embalador Embalador + Embalador ++ Operador de Caixa Operador de…" at bounding box center [970, 379] width 878 height 32
select select "22"
click at [531, 364] on select "[Selecione...] Embalador Embalador + Embalador ++ Operador de Caixa Operador de…" at bounding box center [970, 379] width 878 height 32
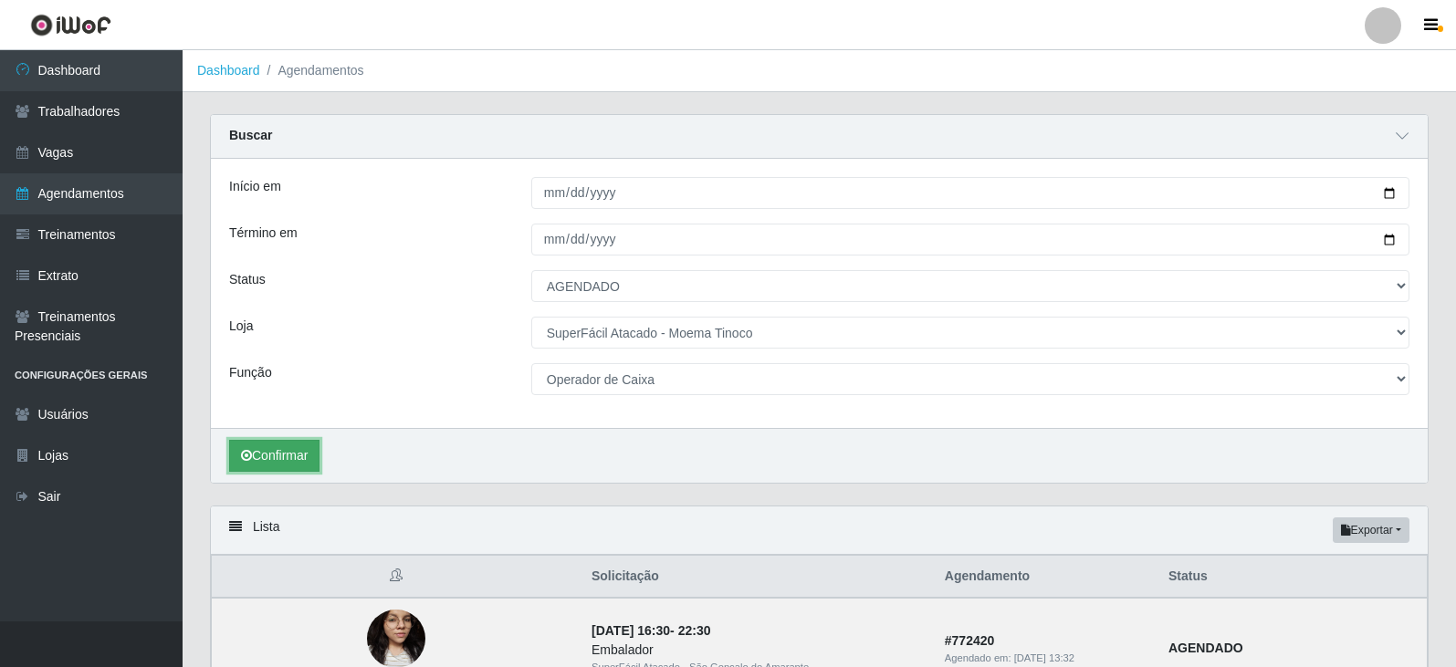
click at [276, 449] on button "Confirmar" at bounding box center [274, 456] width 90 height 32
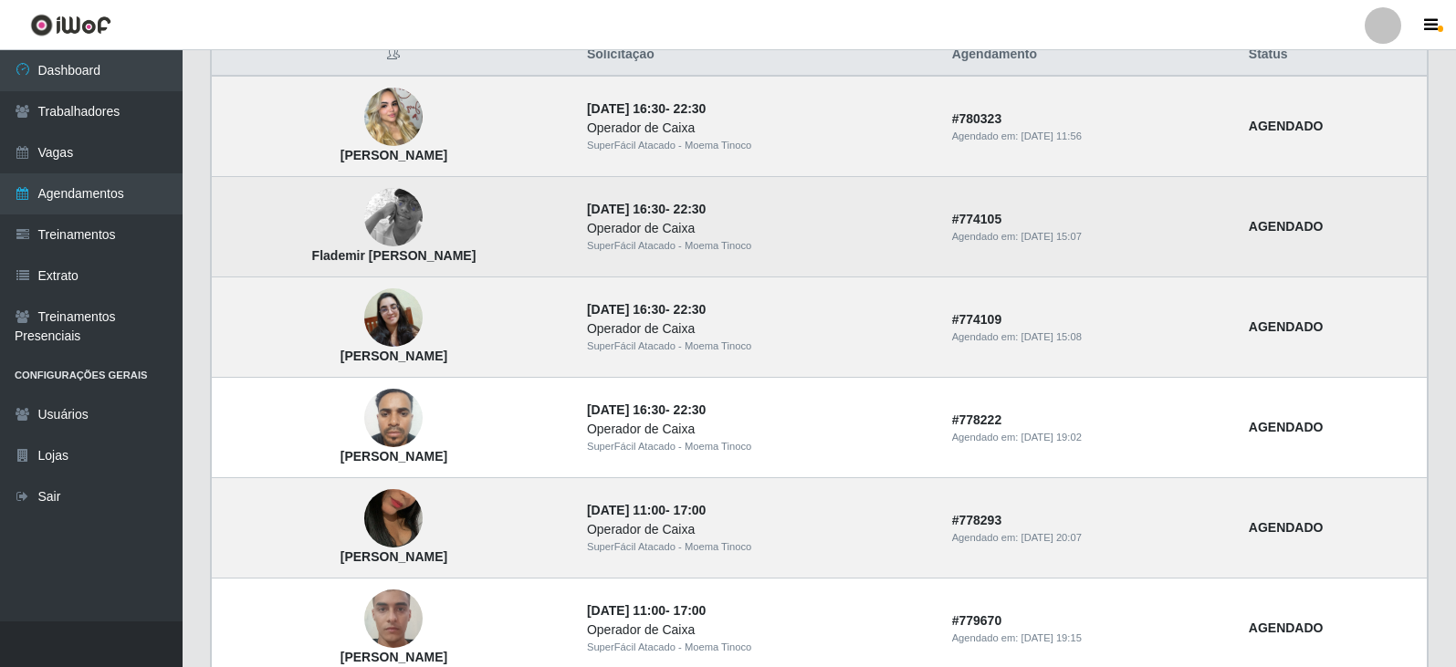
scroll to position [495, 0]
